Goal: Register for event/course

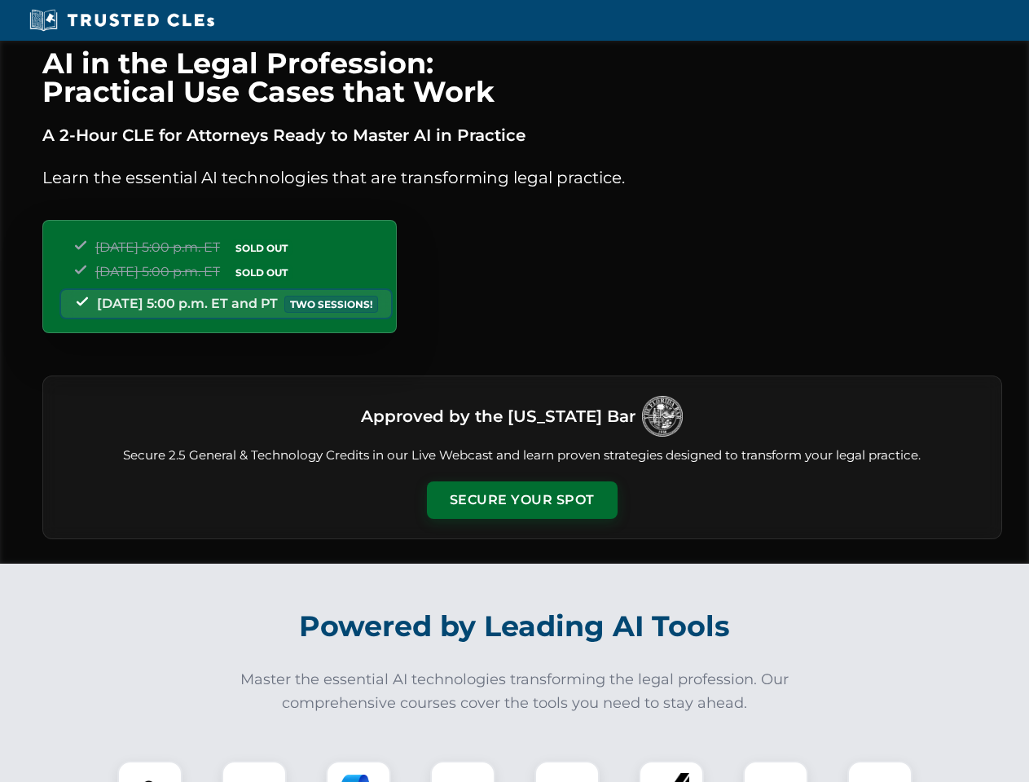
click at [521, 500] on button "Secure Your Spot" at bounding box center [522, 499] width 191 height 37
click at [150, 771] on img at bounding box center [149, 793] width 47 height 47
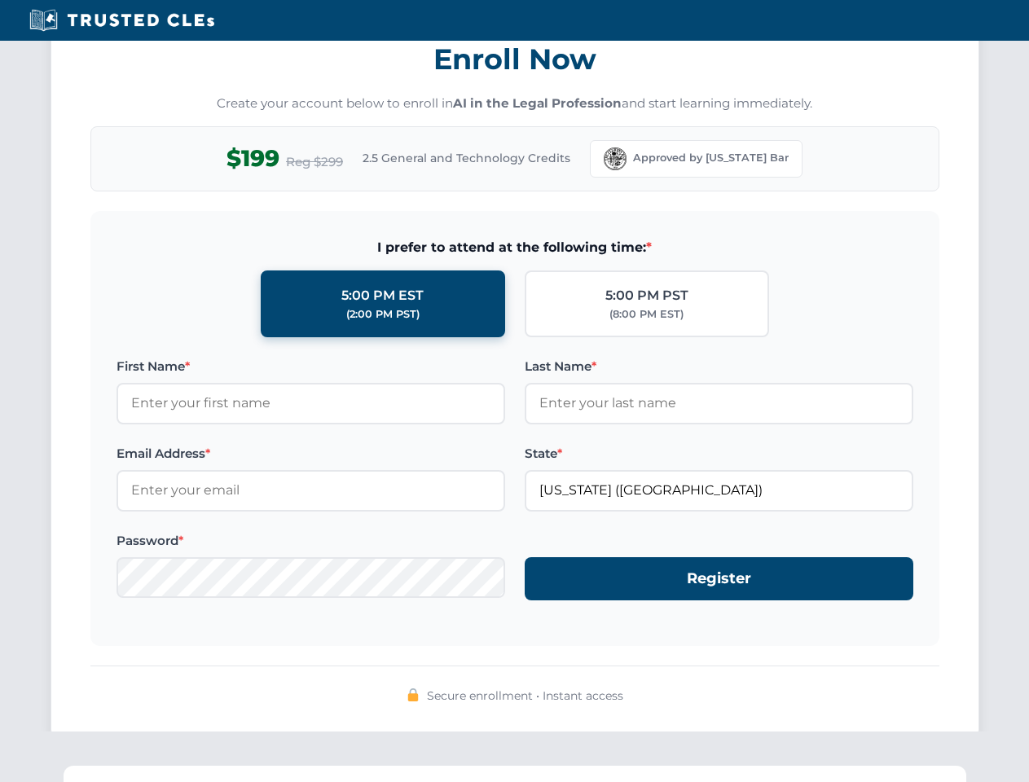
scroll to position [1599, 0]
